Goal: Information Seeking & Learning: Check status

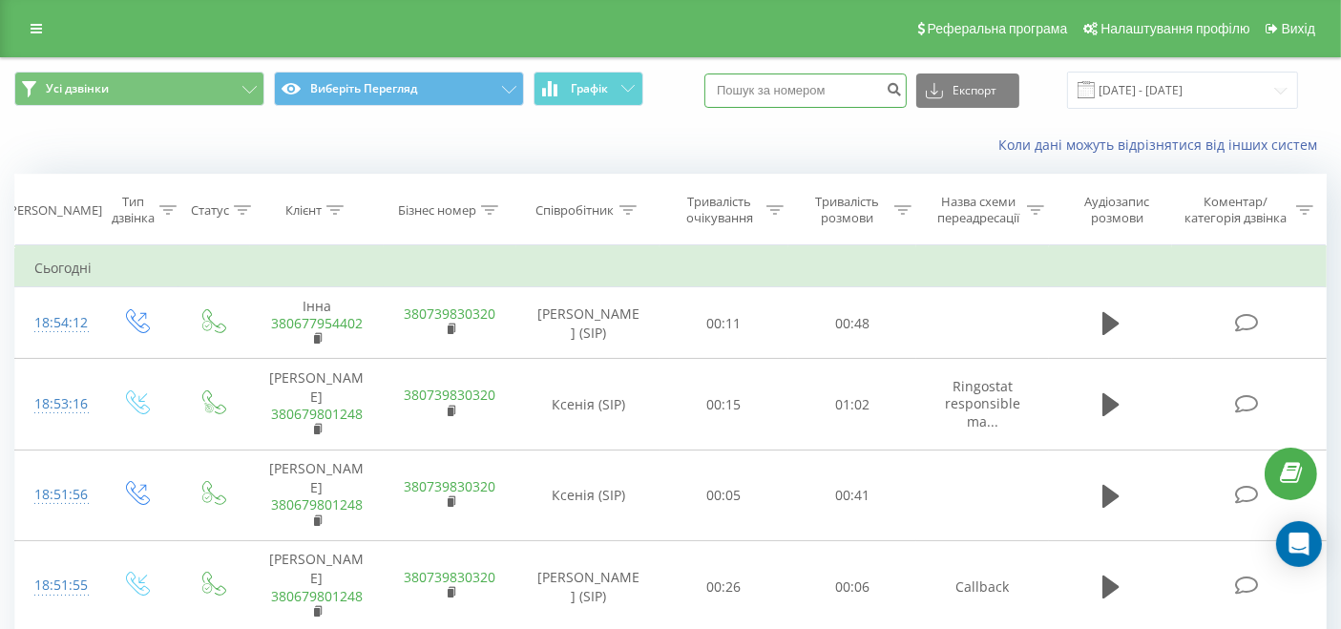
click at [783, 100] on input at bounding box center [805, 90] width 202 height 34
paste input "380638134603"
type input "380638134603"
click at [902, 81] on icon "submit" at bounding box center [894, 86] width 16 height 11
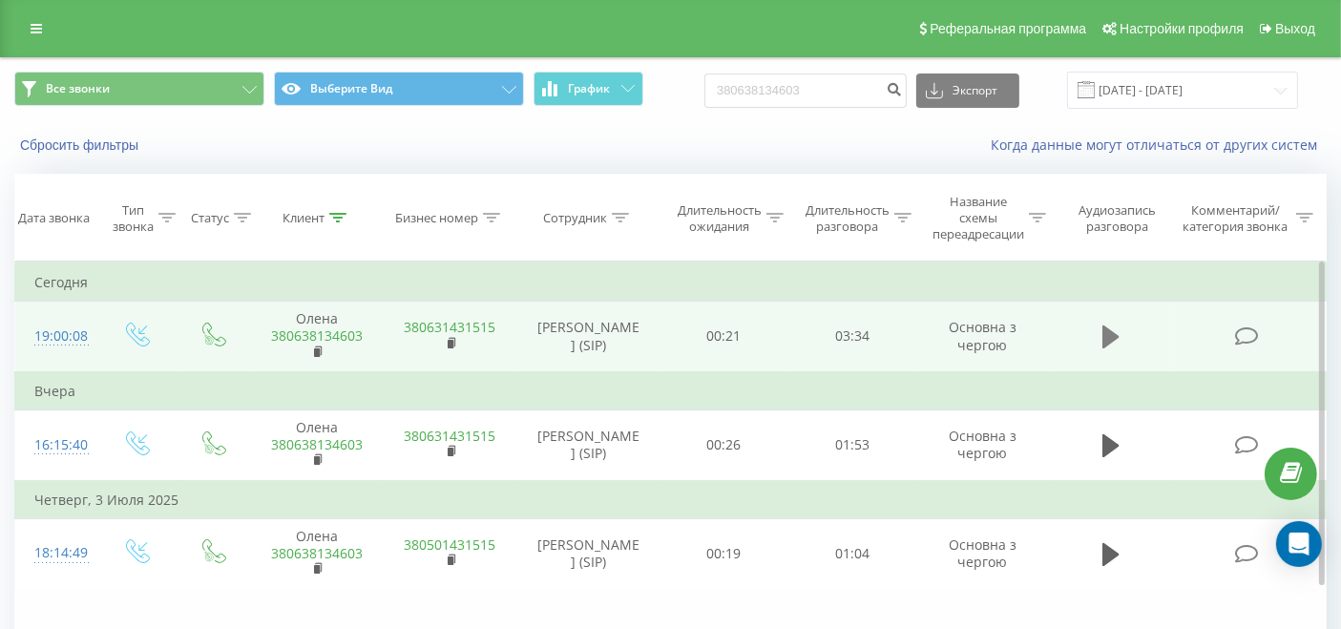
click at [1118, 339] on icon at bounding box center [1110, 337] width 17 height 27
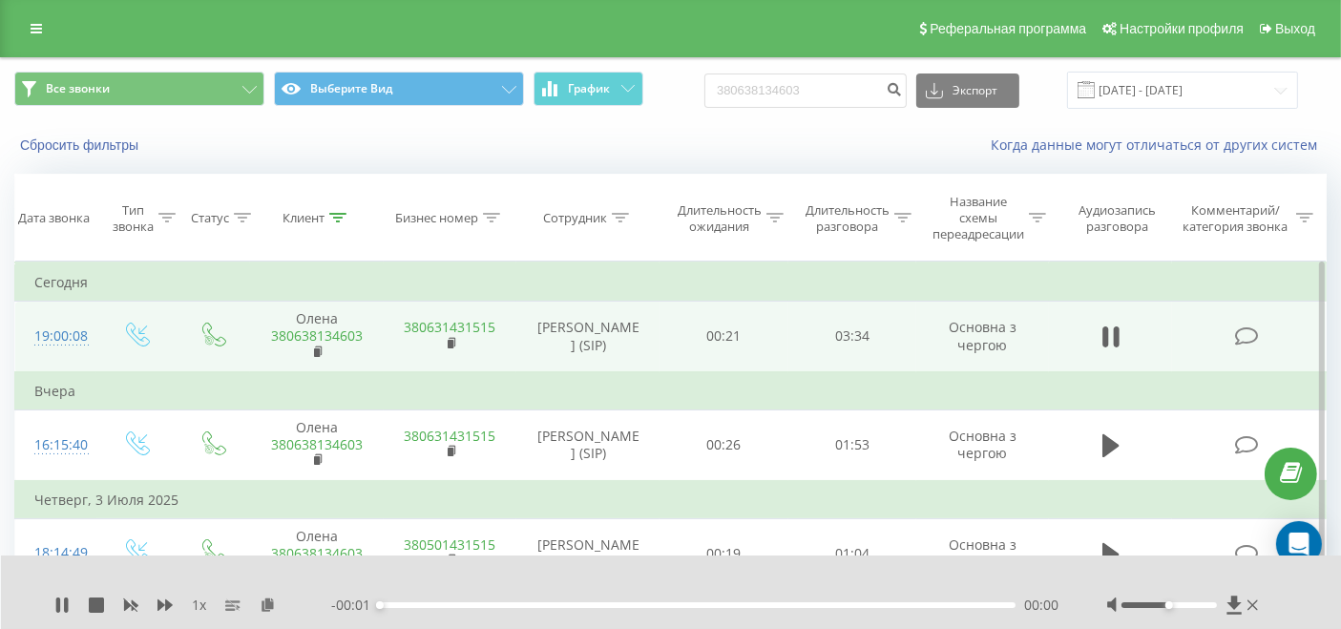
click at [583, 606] on div "00:00" at bounding box center [698, 605] width 636 height 6
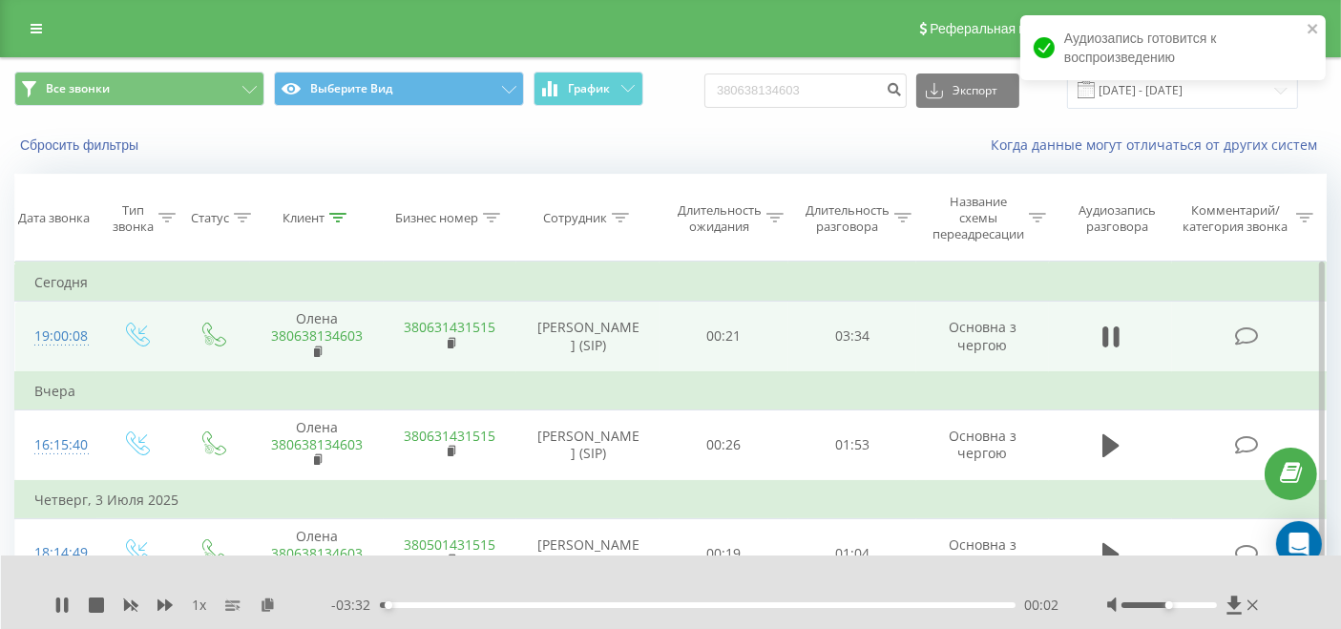
click at [510, 604] on div "00:02" at bounding box center [698, 605] width 636 height 6
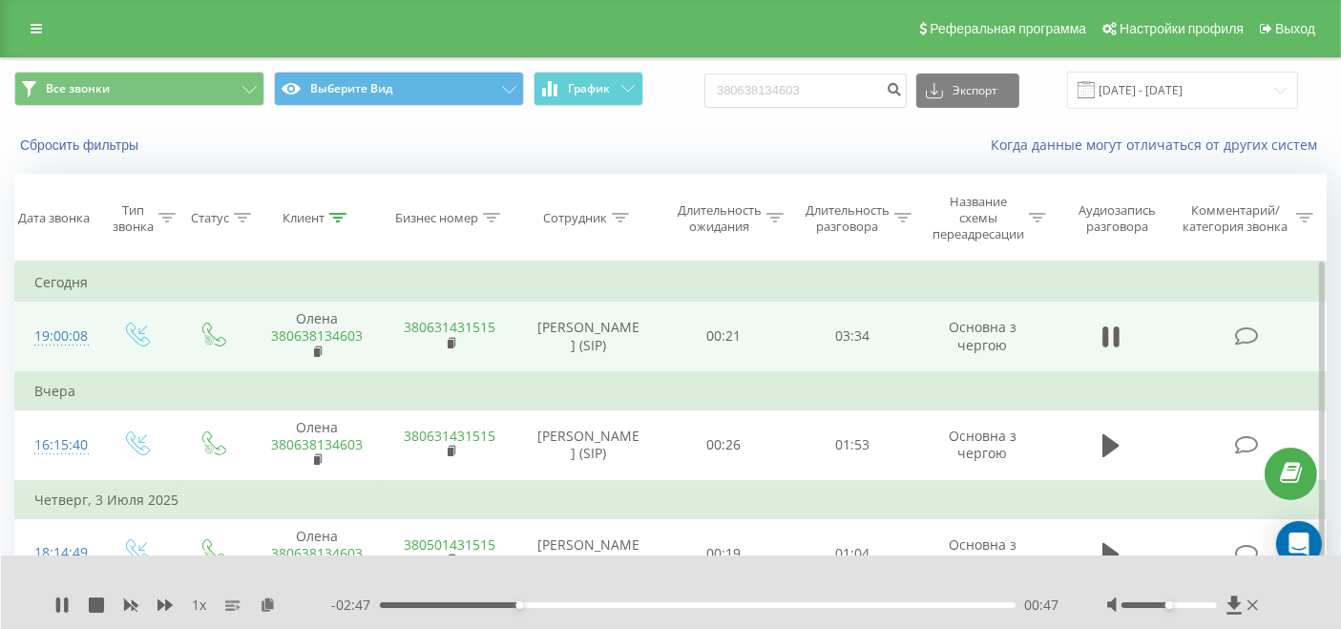
click at [594, 608] on div "- 02:47 00:47 00:47" at bounding box center [695, 605] width 728 height 19
click at [599, 606] on div "01:14" at bounding box center [698, 605] width 636 height 6
click at [751, 612] on div "- 02:18 01:16 01:16" at bounding box center [695, 605] width 728 height 19
drag, startPoint x: 749, startPoint y: 606, endPoint x: 803, endPoint y: 607, distance: 53.5
click at [749, 604] on div "01:16" at bounding box center [698, 605] width 636 height 6
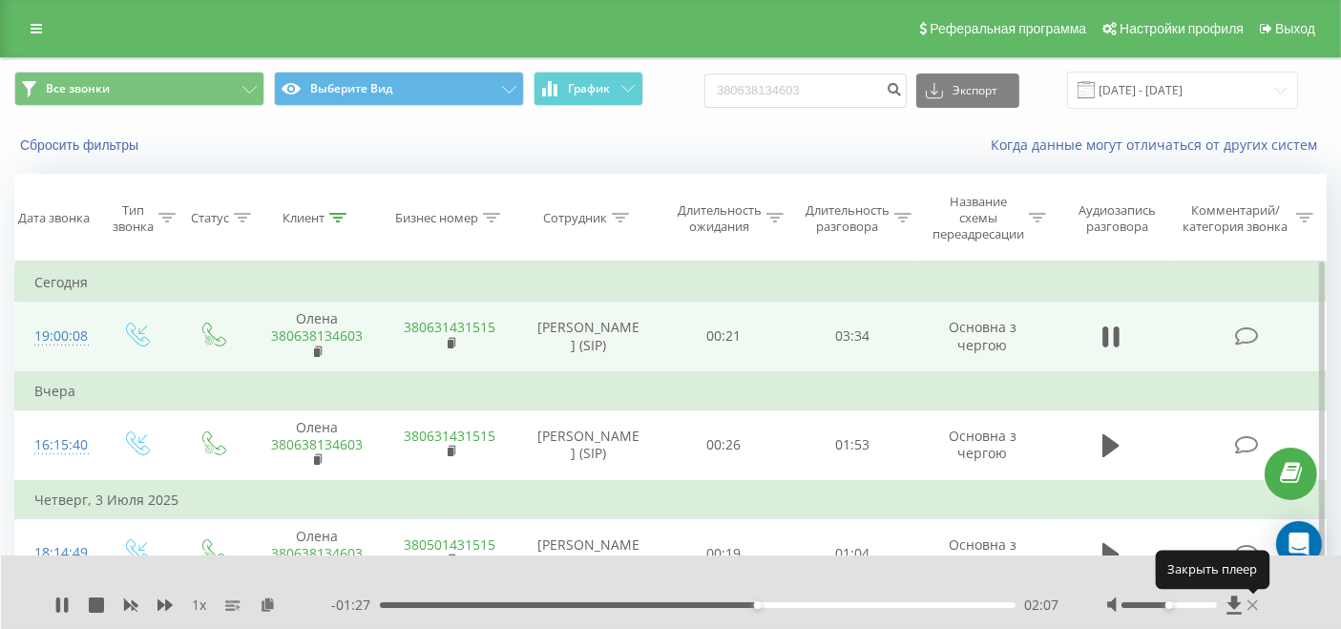
click at [1256, 603] on icon at bounding box center [1252, 604] width 10 height 15
